Goal: Task Accomplishment & Management: Manage account settings

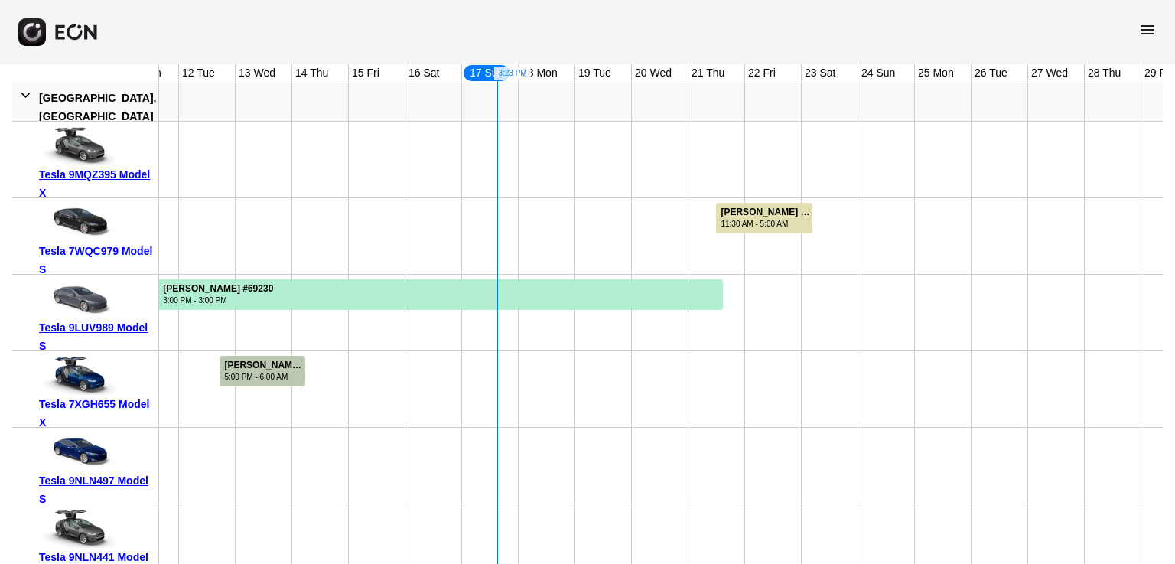
scroll to position [539, 0]
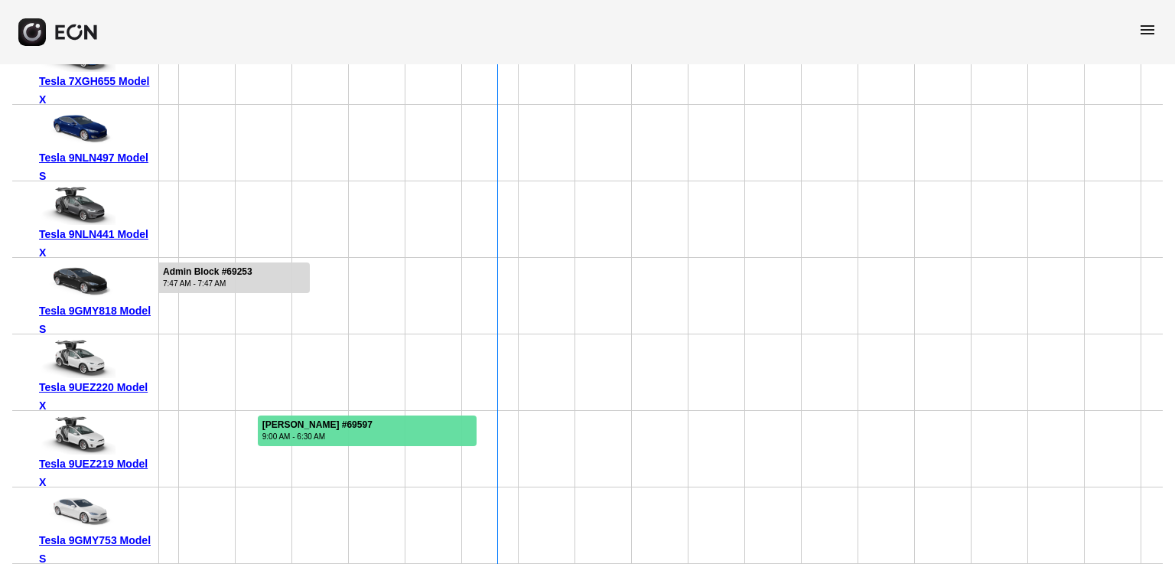
click at [386, 415] on div at bounding box center [367, 430] width 219 height 31
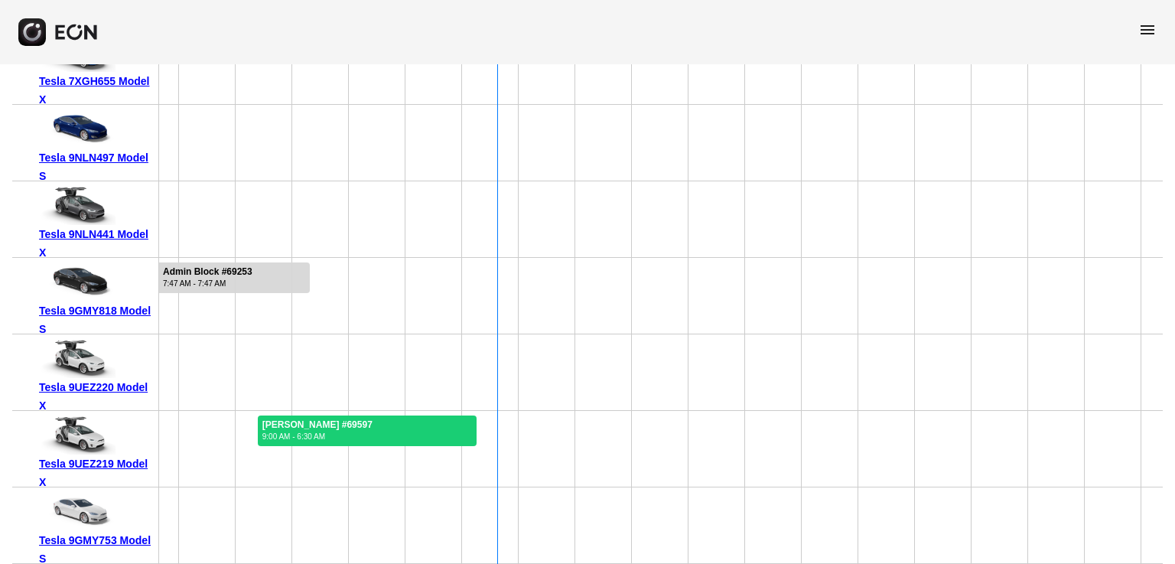
click at [386, 415] on div at bounding box center [367, 430] width 219 height 31
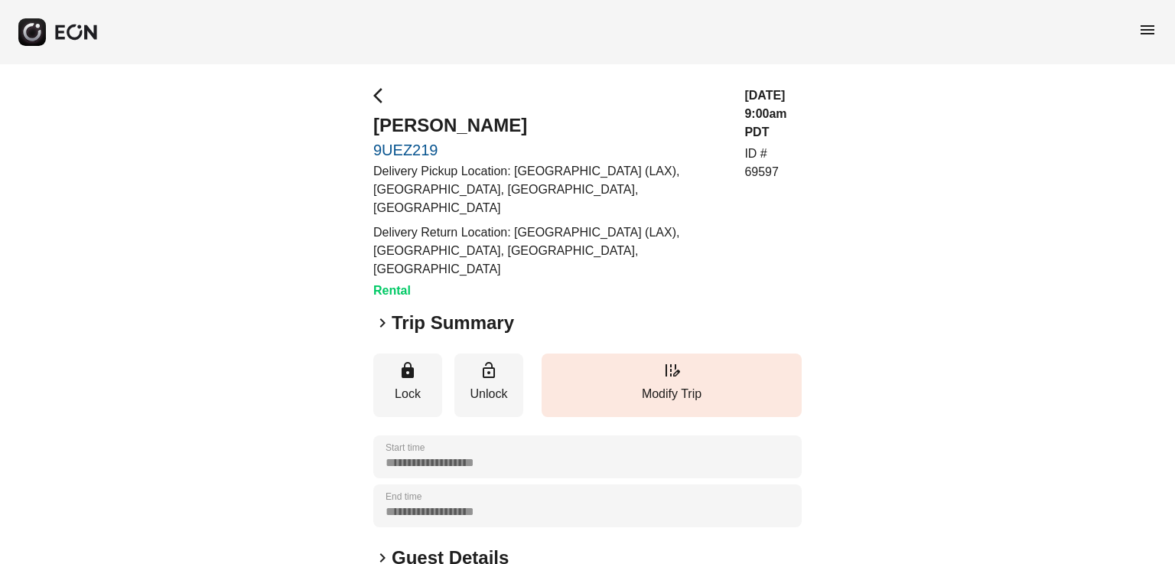
click at [433, 311] on h2 "Trip Summary" at bounding box center [453, 323] width 122 height 24
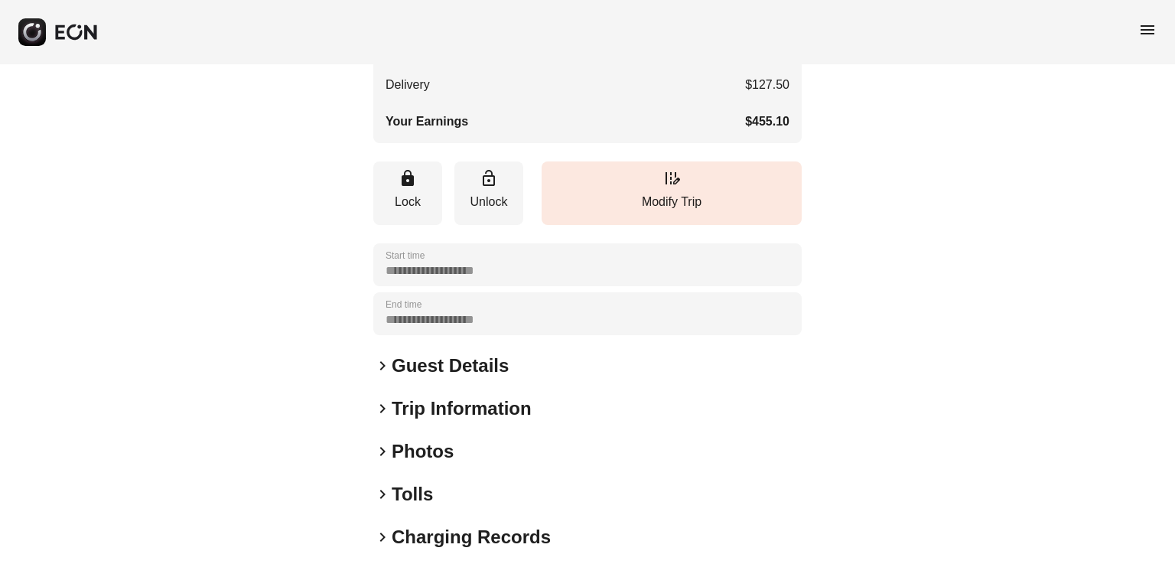
scroll to position [633, 0]
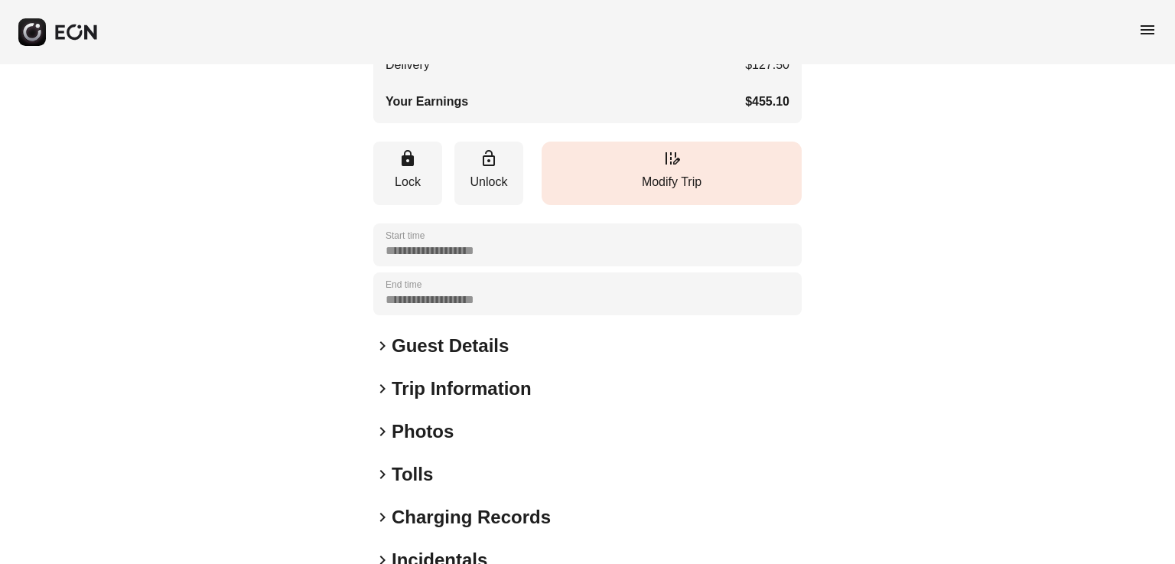
click at [700, 173] on p "Modify Trip" at bounding box center [671, 182] width 245 height 18
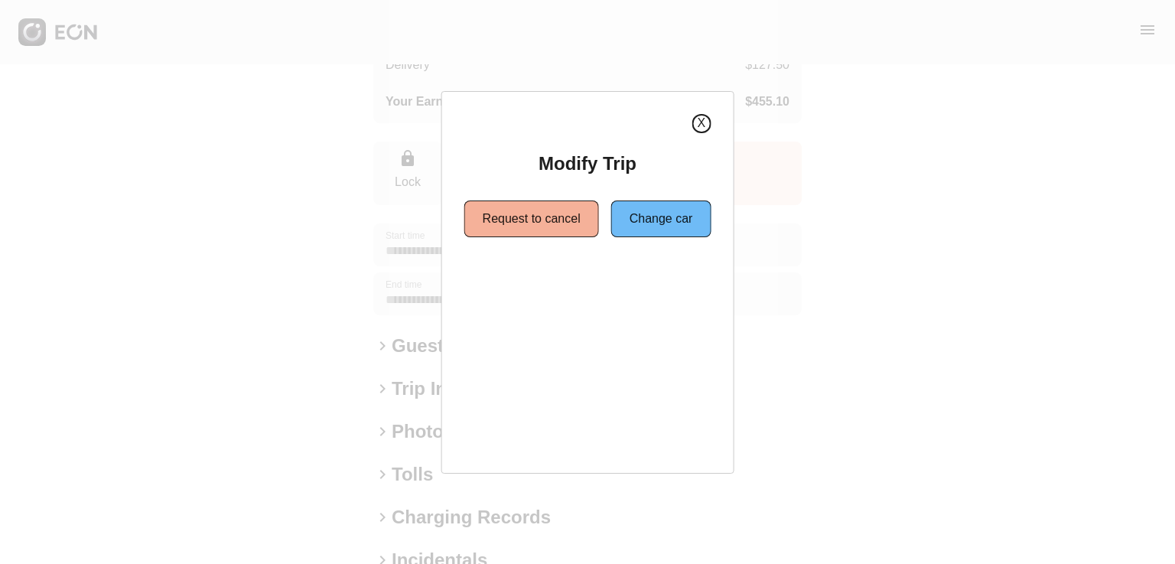
click at [705, 128] on button "X" at bounding box center [701, 123] width 19 height 19
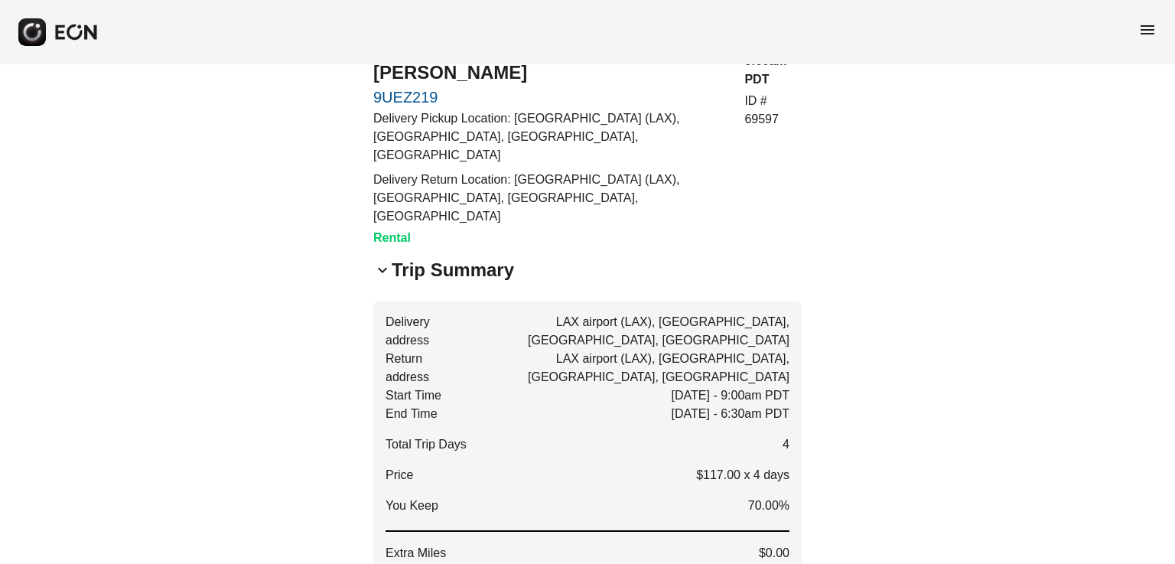
scroll to position [0, 0]
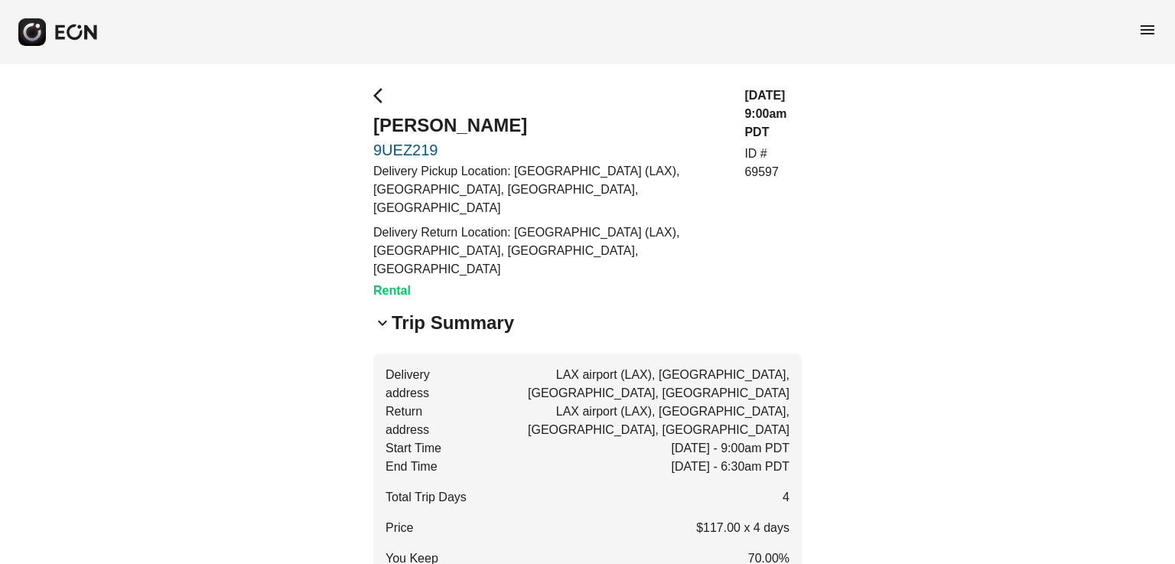
click at [384, 314] on span "keyboard_arrow_down" at bounding box center [382, 323] width 18 height 18
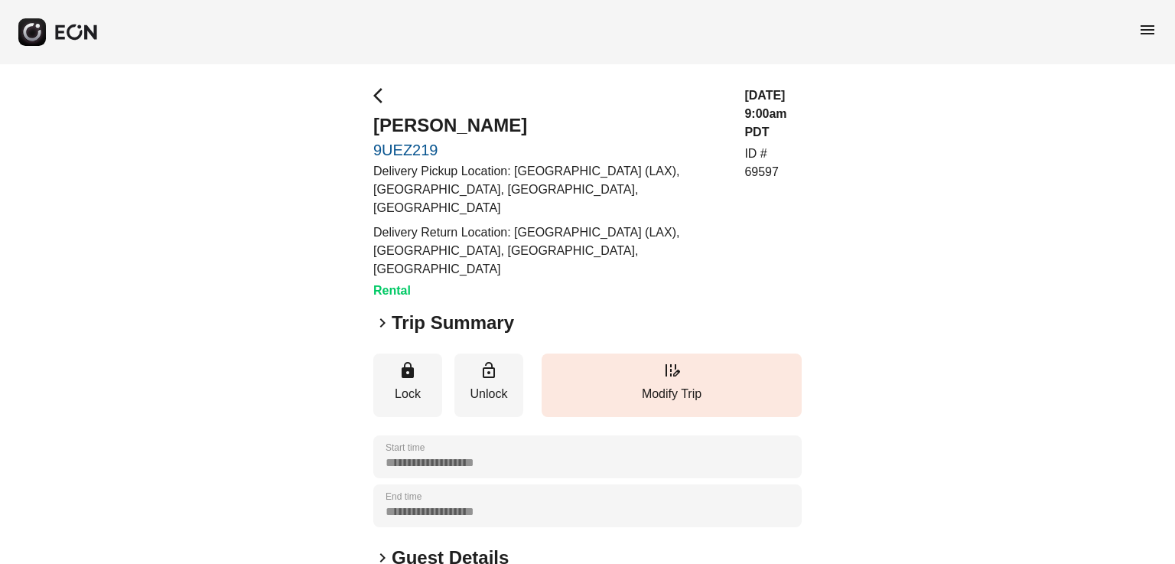
click at [386, 314] on span "keyboard_arrow_right" at bounding box center [382, 323] width 18 height 18
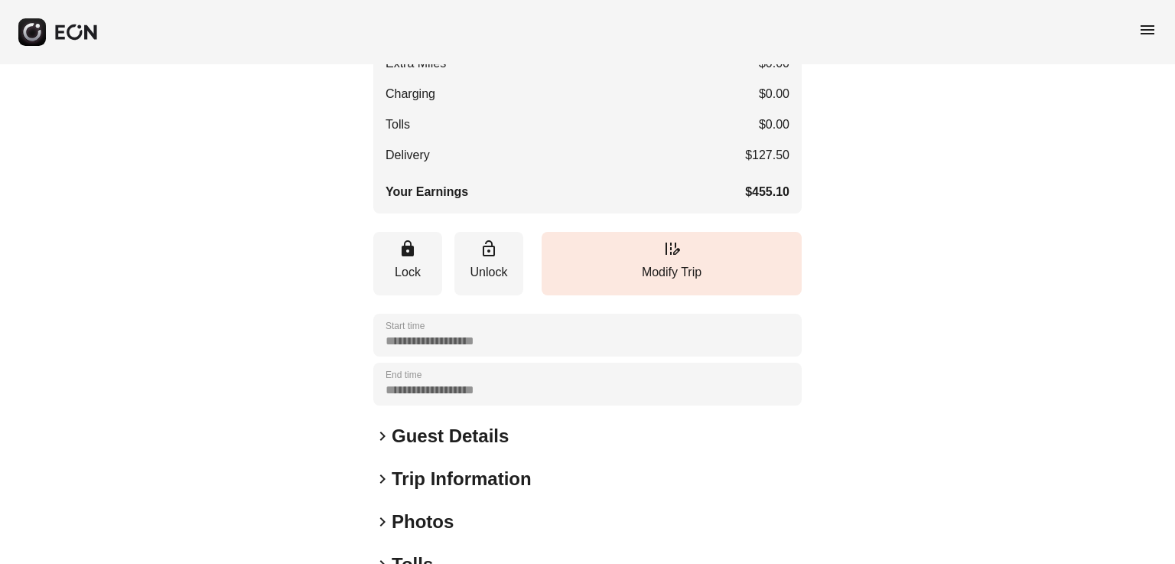
scroll to position [556, 0]
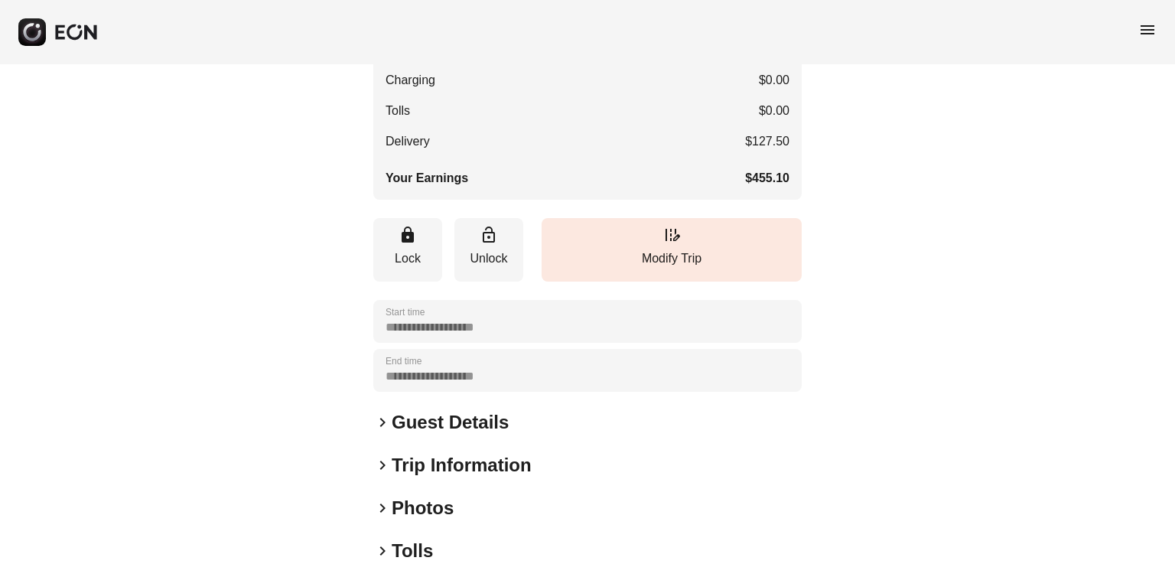
click at [414, 410] on h2 "Guest Details" at bounding box center [450, 422] width 117 height 24
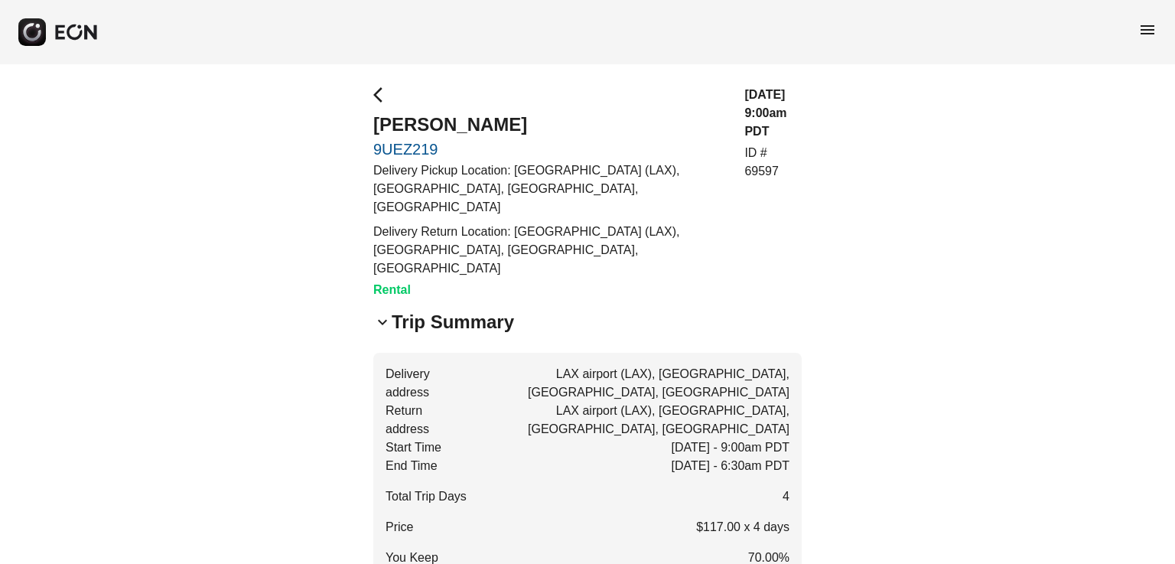
scroll to position [0, 0]
click at [382, 90] on span "arrow_back_ios" at bounding box center [382, 95] width 18 height 18
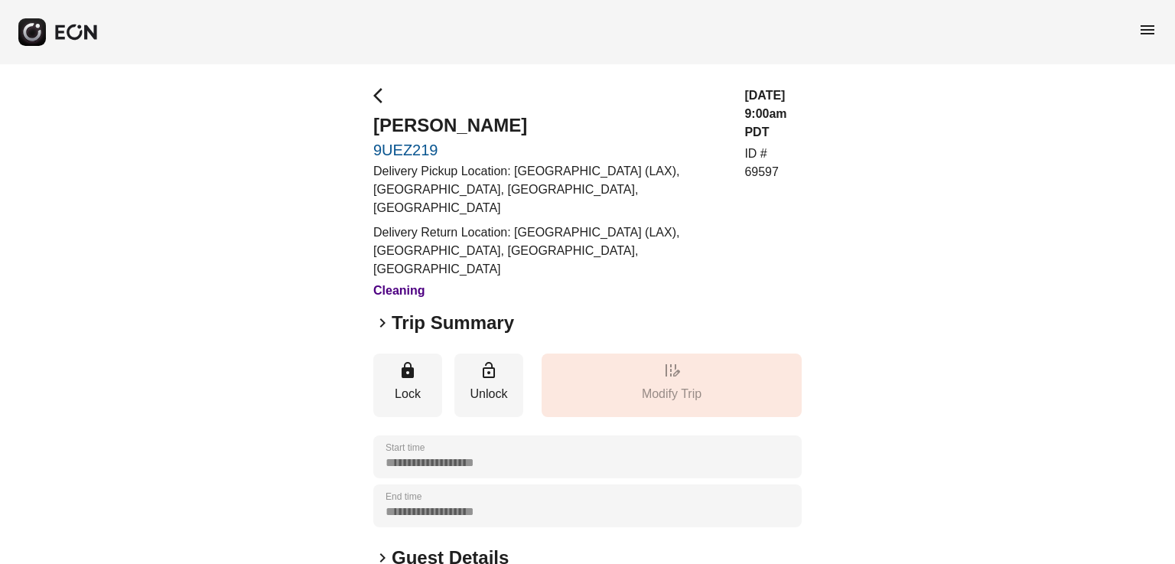
scroll to position [259, 0]
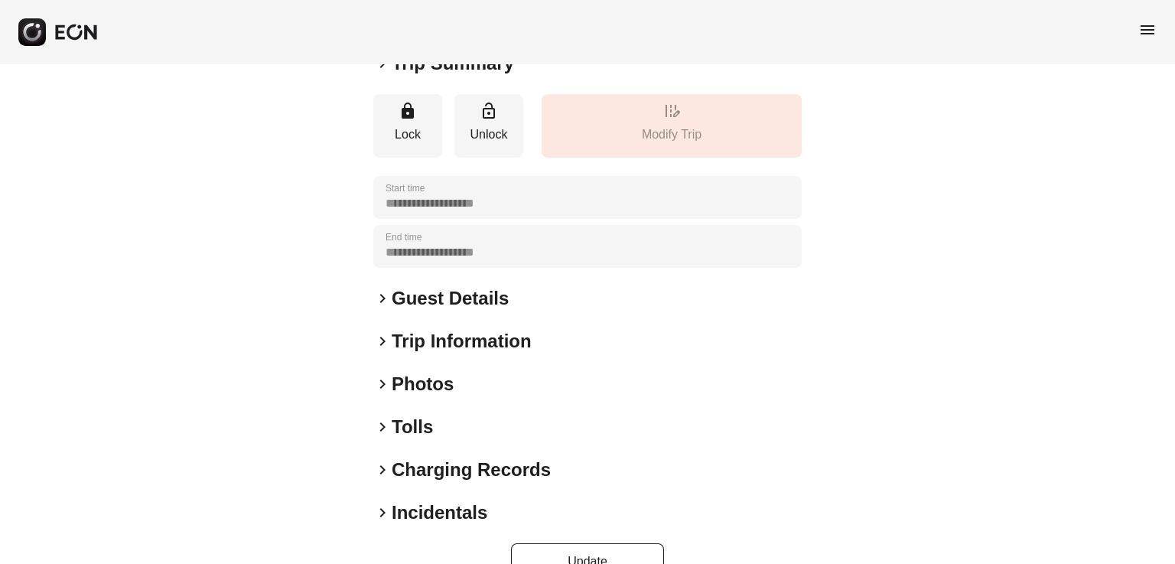
click at [439, 329] on h2 "Trip Information" at bounding box center [462, 341] width 140 height 24
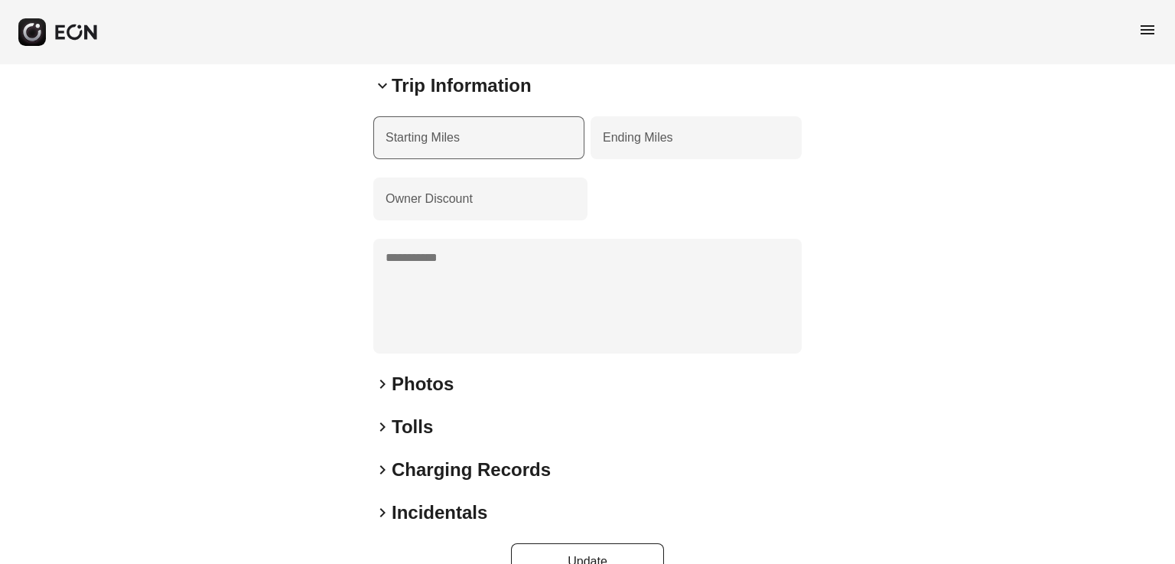
scroll to position [514, 0]
click at [393, 373] on h2 "Photos" at bounding box center [423, 385] width 62 height 24
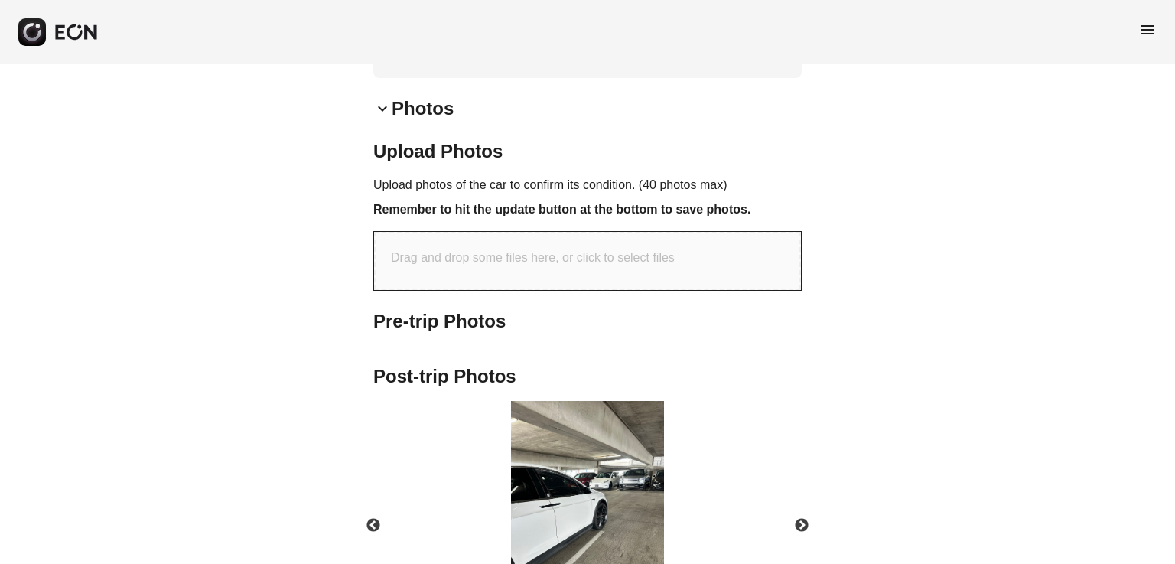
scroll to position [973, 0]
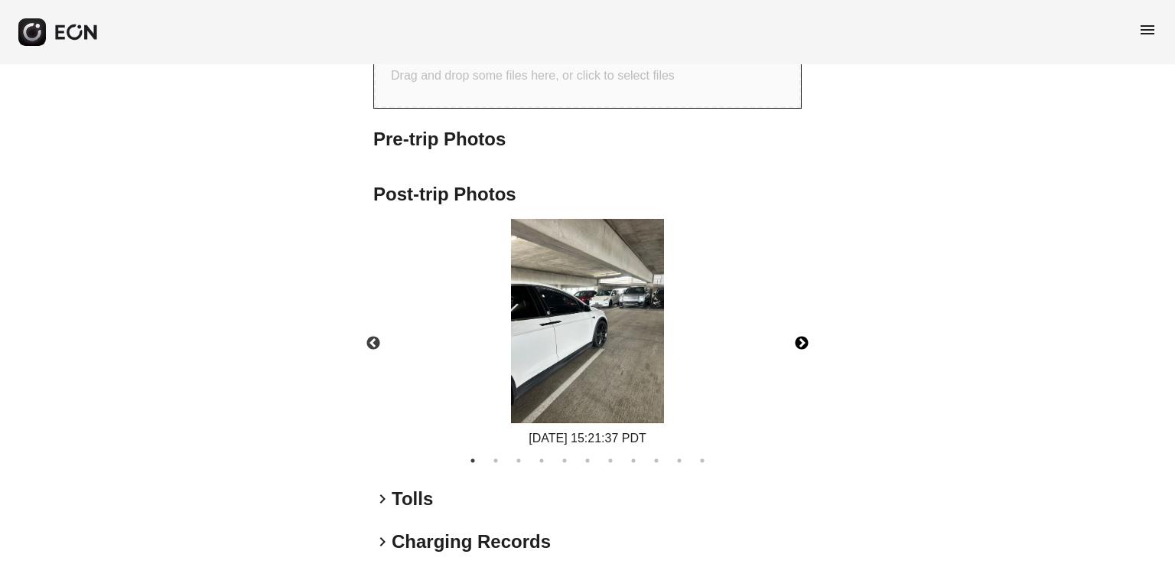
click at [807, 317] on button "Next" at bounding box center [802, 344] width 54 height 54
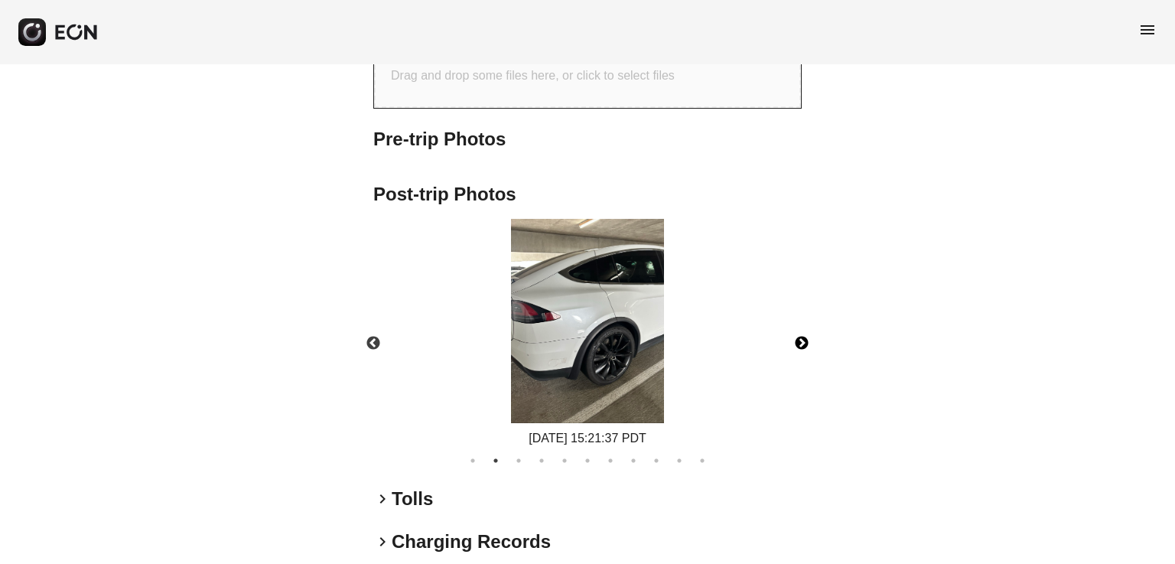
click at [807, 317] on button "Next" at bounding box center [802, 344] width 54 height 54
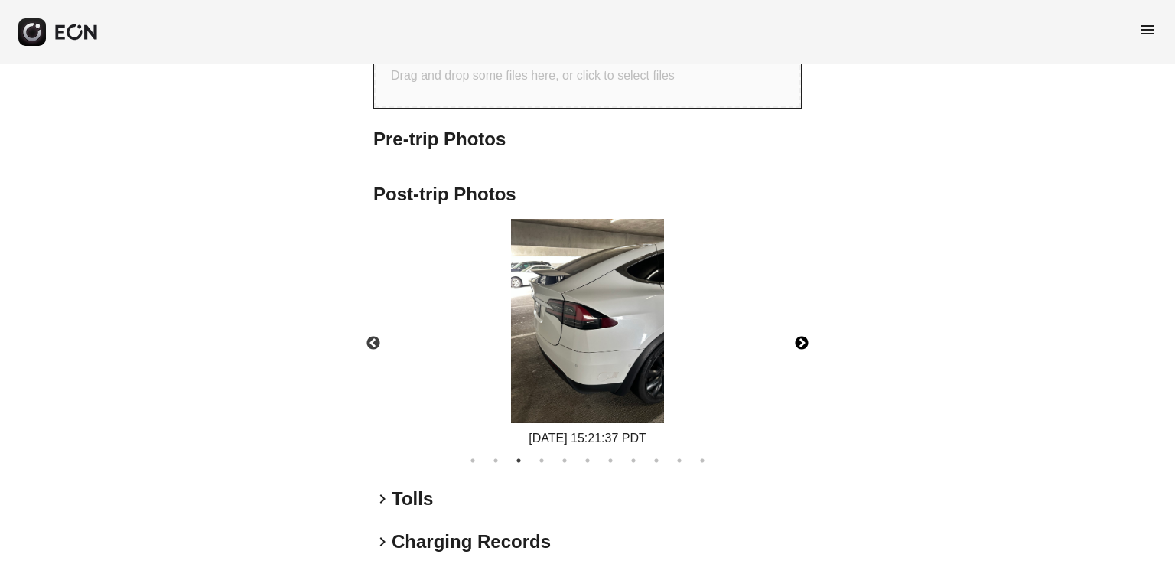
click at [807, 317] on button "Next" at bounding box center [802, 344] width 54 height 54
drag, startPoint x: 807, startPoint y: 306, endPoint x: 461, endPoint y: 132, distance: 388.0
click at [461, 132] on div "Pre-trip Photos Post-trip Photos Previous 08/17/2025 15:21:37 PDT 08/17/2025 15…" at bounding box center [587, 297] width 428 height 341
